Goal: Task Accomplishment & Management: Complete application form

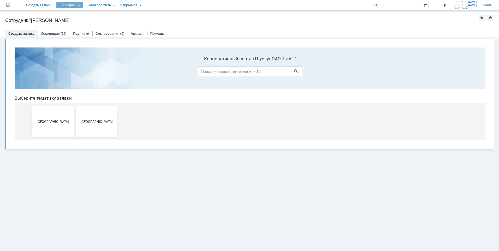
click at [83, 6] on div "Создать" at bounding box center [69, 5] width 27 height 6
drag, startPoint x: 76, startPoint y: 5, endPoint x: 62, endPoint y: 5, distance: 14.4
click at [75, 6] on td "Создать Заявка" at bounding box center [69, 5] width 33 height 10
click at [53, 5] on link "+ Создать заявку" at bounding box center [36, 5] width 33 height 10
click at [87, 111] on button "[GEOGRAPHIC_DATA]" at bounding box center [97, 121] width 42 height 31
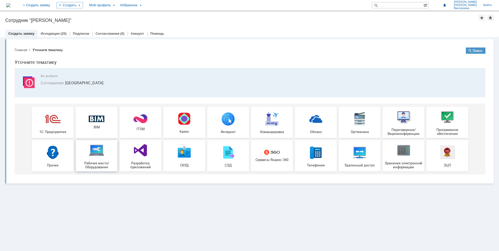
click at [96, 147] on img at bounding box center [97, 151] width 16 height 16
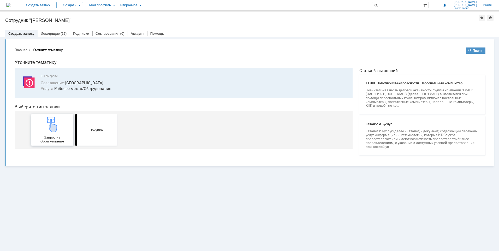
click at [61, 134] on div "Запрос на обслуживание" at bounding box center [52, 130] width 39 height 27
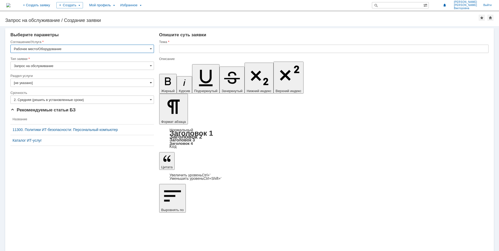
click at [150, 82] on span at bounding box center [151, 83] width 2 height 4
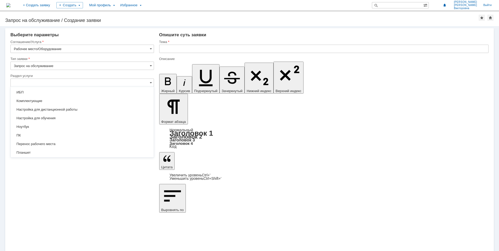
scroll to position [50, 0]
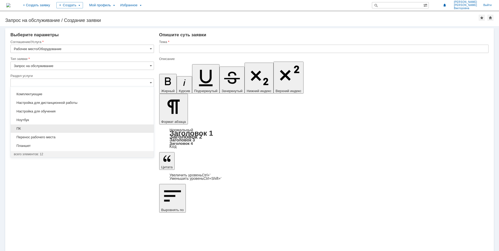
click at [113, 127] on span "ПК" at bounding box center [82, 129] width 137 height 4
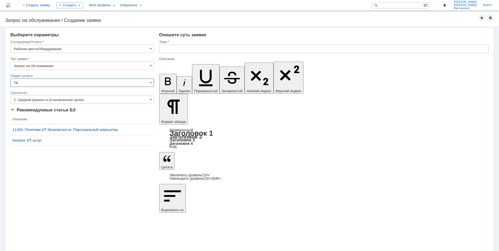
type input "ПК"
click at [172, 49] on input "text" at bounding box center [323, 49] width 329 height 8
type input "В"
type input "Дополнительный монитор"
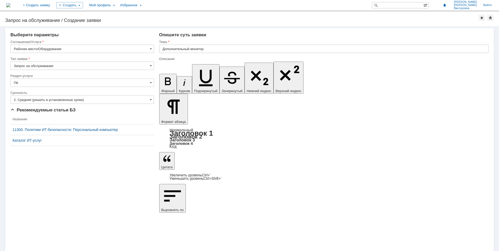
drag, startPoint x: 240, startPoint y: 1860, endPoint x: 262, endPoint y: 1863, distance: 21.8
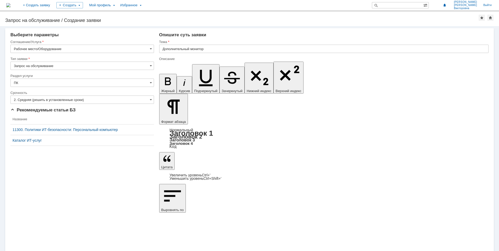
drag, startPoint x: 237, startPoint y: 1860, endPoint x: 274, endPoint y: 1859, distance: 37.3
click at [149, 98] on input "2. Средняя (решить в установленные сроки)" at bounding box center [82, 100] width 144 height 8
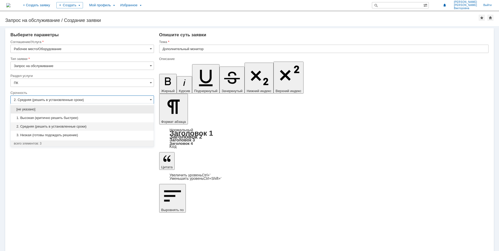
click at [149, 98] on input "2. Средняя (решить в установленные сроки)" at bounding box center [82, 100] width 144 height 8
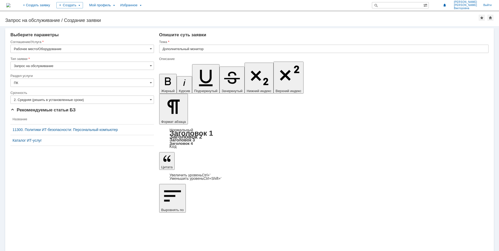
type input "2. Средняя (решить в установленные сроки)"
